Goal: Task Accomplishment & Management: Manage account settings

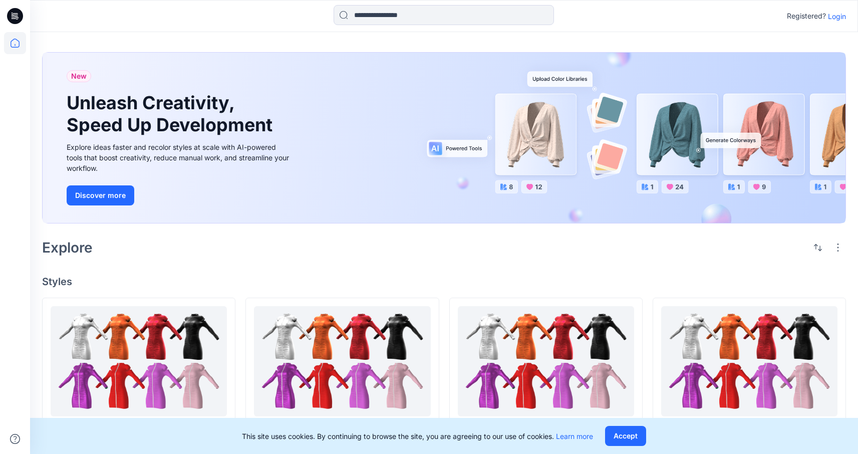
click at [844, 16] on p "Login" at bounding box center [837, 16] width 18 height 11
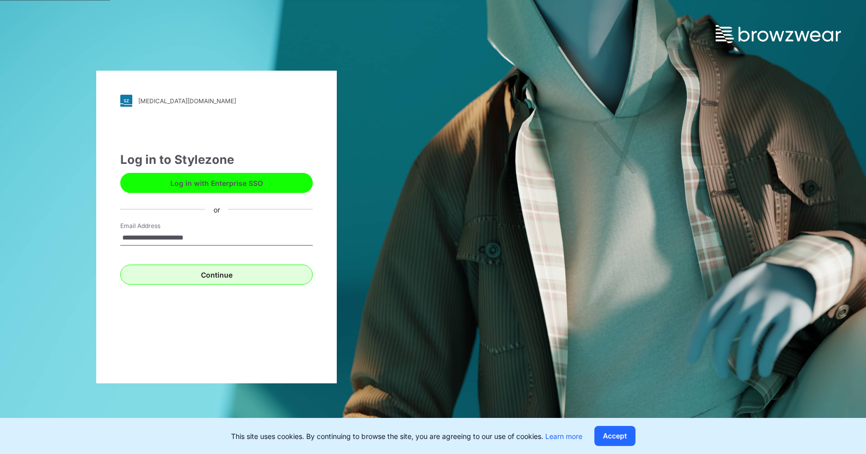
type input "**********"
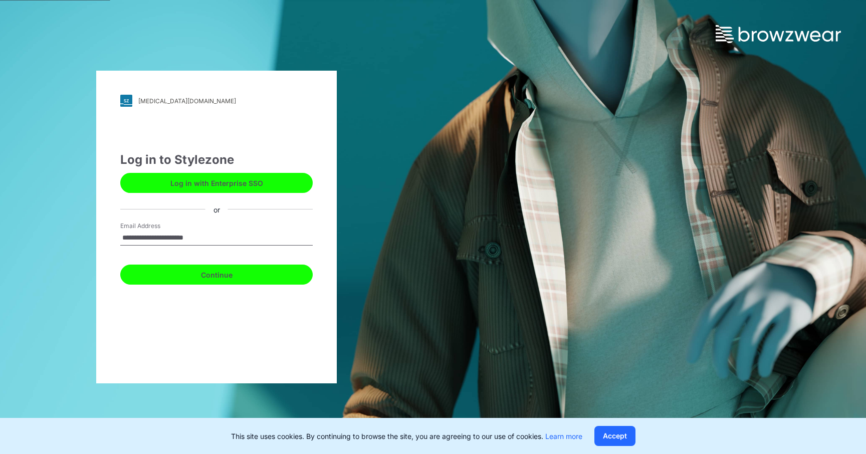
click at [237, 267] on button "Continue" at bounding box center [216, 274] width 192 height 20
